Goal: Navigation & Orientation: Find specific page/section

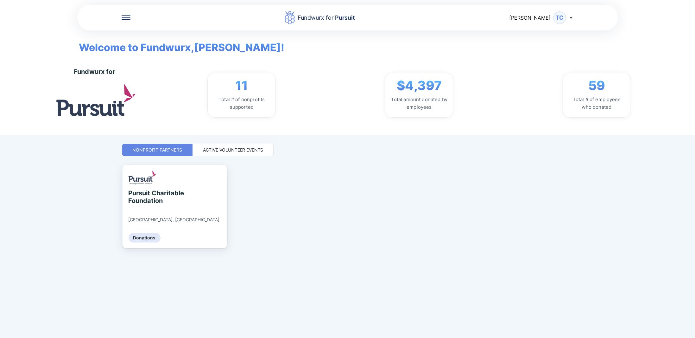
click at [233, 155] on div "Active Volunteer Events" at bounding box center [233, 150] width 81 height 12
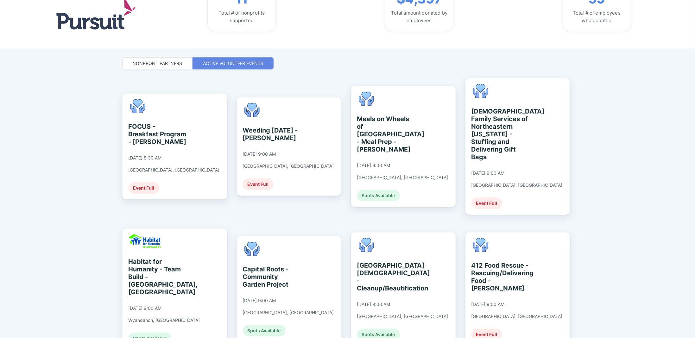
scroll to position [118, 0]
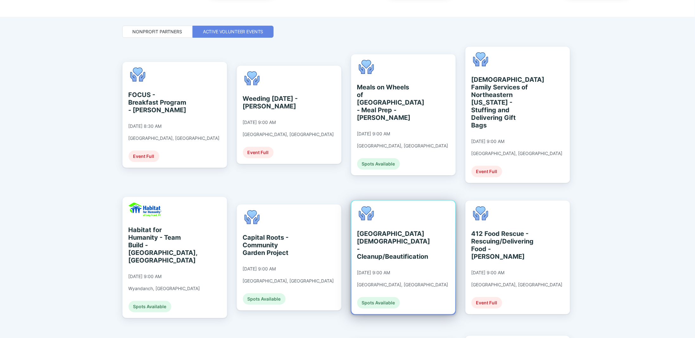
click at [370, 269] on div "[DATE] 9:00 AM" at bounding box center [373, 272] width 33 height 6
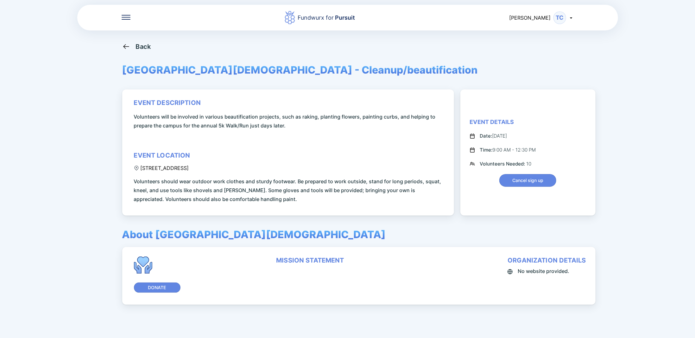
click at [136, 47] on div "Back" at bounding box center [136, 46] width 29 height 8
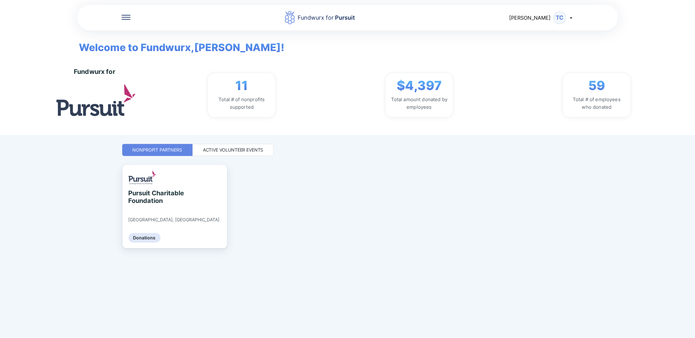
click at [216, 148] on div "Active Volunteer Events" at bounding box center [233, 150] width 60 height 6
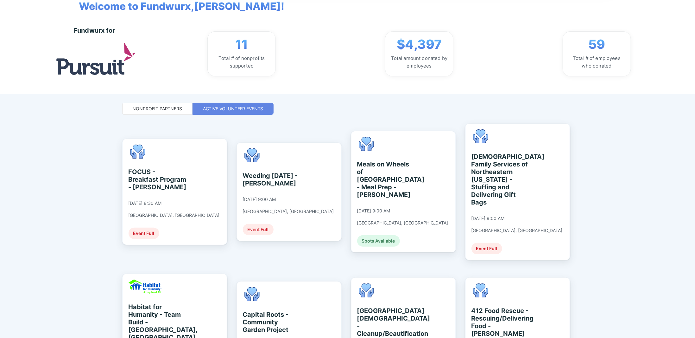
scroll to position [63, 0]
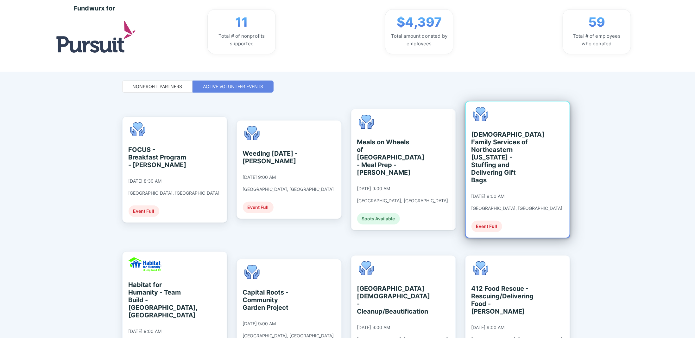
click at [504, 180] on div "[DEMOGRAPHIC_DATA] Family Services of [GEOGRAPHIC_DATA][US_STATE] - Stuffing an…" at bounding box center [516, 169] width 91 height 125
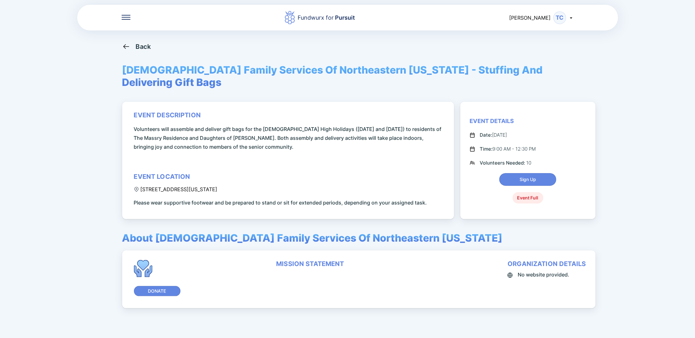
click at [136, 48] on div "Back" at bounding box center [143, 47] width 15 height 8
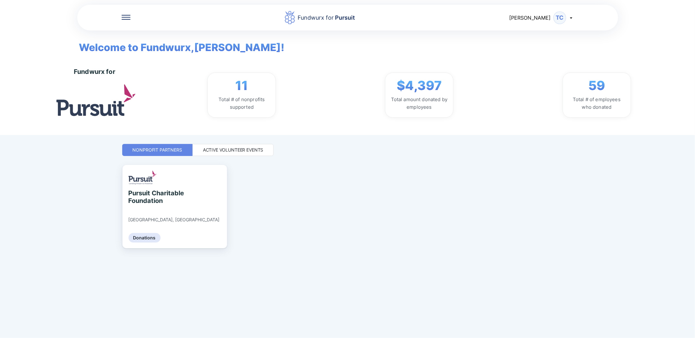
click at [247, 149] on div "Active Volunteer Events" at bounding box center [233, 150] width 60 height 6
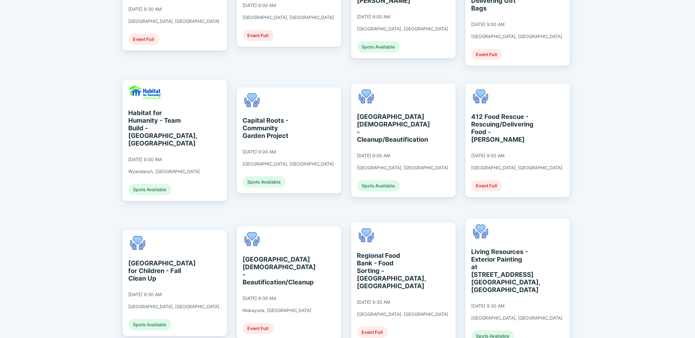
scroll to position [222, 0]
